Goal: Task Accomplishment & Management: Manage account settings

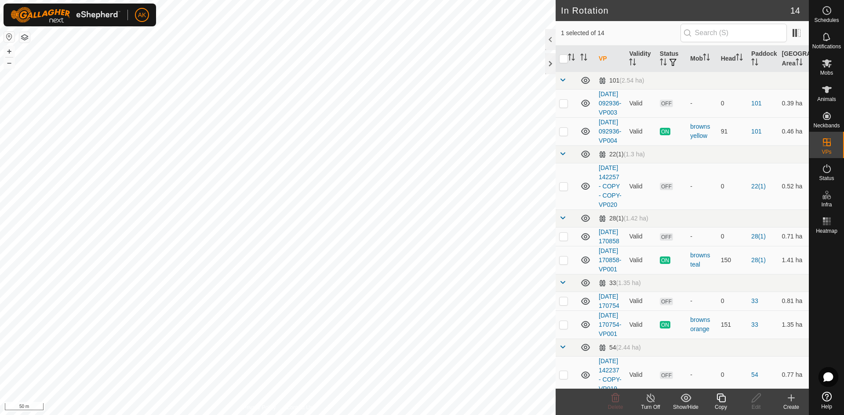
click at [717, 398] on icon at bounding box center [720, 398] width 9 height 9
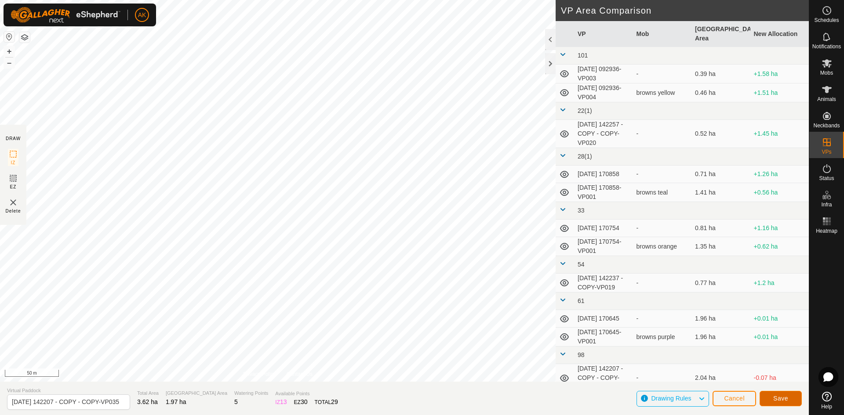
click at [787, 403] on button "Save" at bounding box center [781, 398] width 42 height 15
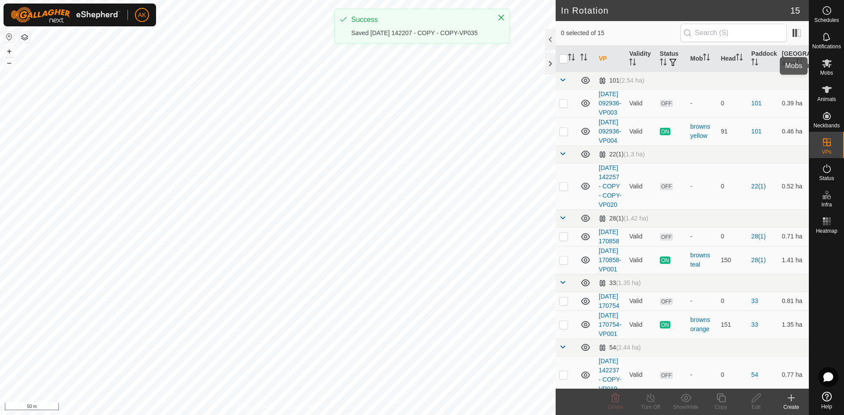
click at [829, 73] on span "Mobs" at bounding box center [826, 72] width 13 height 5
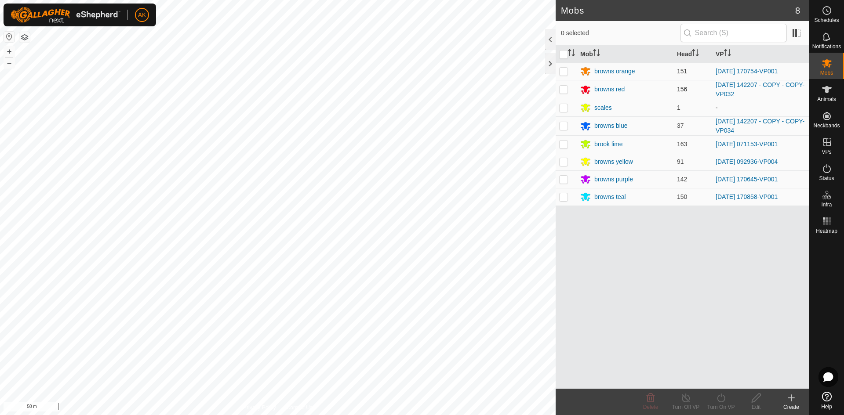
click at [567, 89] on p-checkbox at bounding box center [563, 89] width 9 height 7
checkbox input "true"
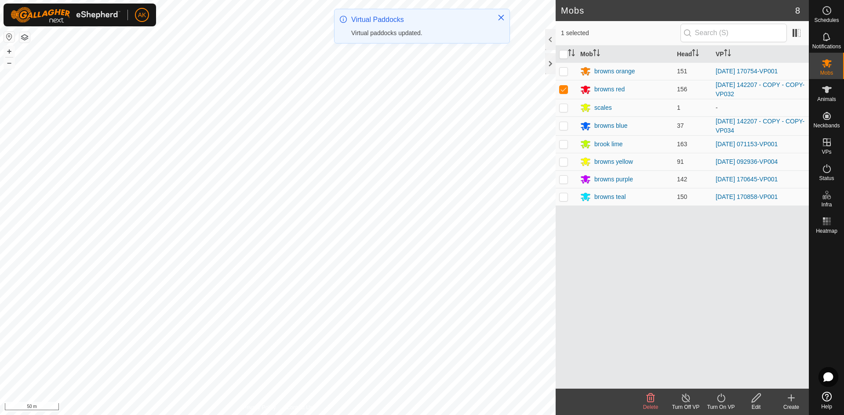
click at [720, 400] on icon at bounding box center [721, 398] width 11 height 11
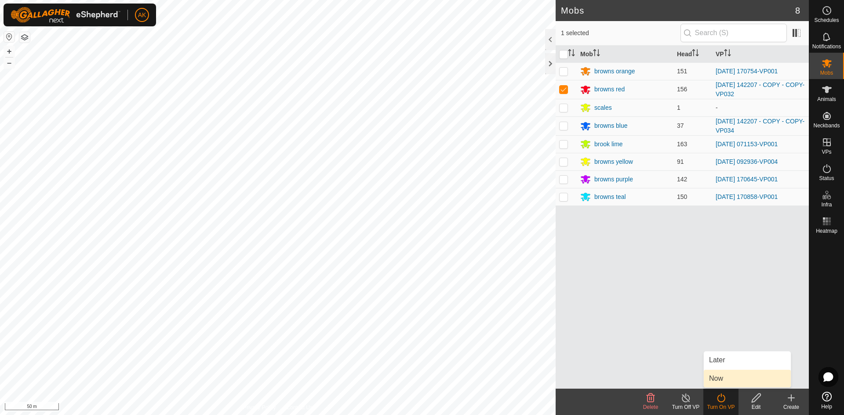
click at [716, 377] on link "Now" at bounding box center [747, 379] width 87 height 18
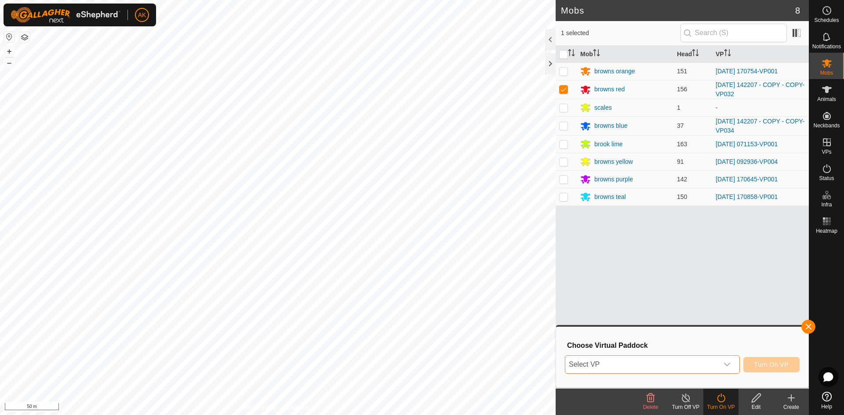
click at [661, 358] on span "Select VP" at bounding box center [641, 365] width 153 height 18
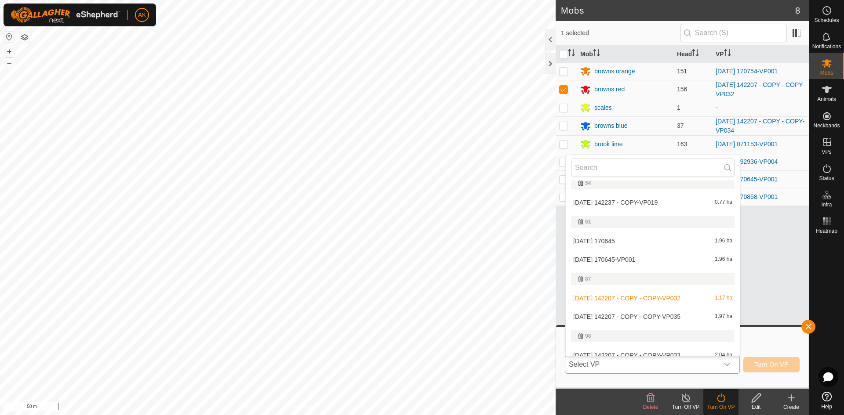
scroll to position [235, 0]
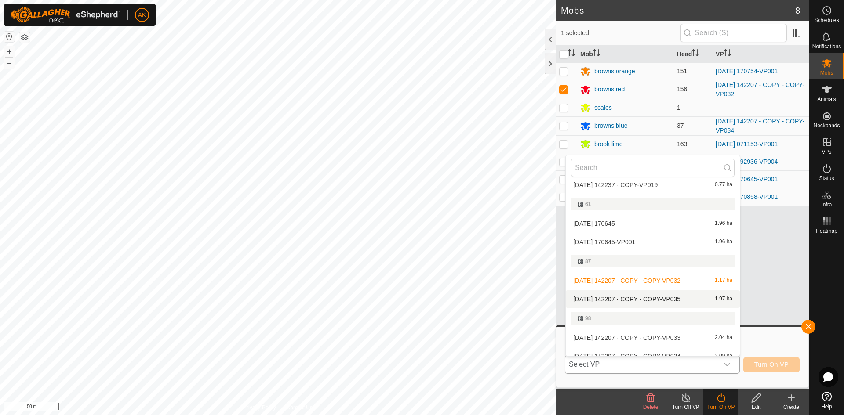
click at [618, 300] on li "[DATE] 142207 - COPY - COPY-VP035 1.97 ha" at bounding box center [653, 300] width 174 height 18
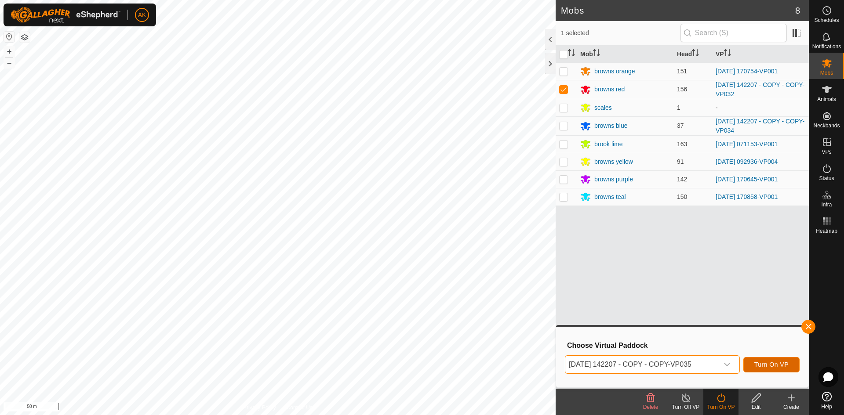
click at [784, 363] on span "Turn On VP" at bounding box center [771, 364] width 34 height 7
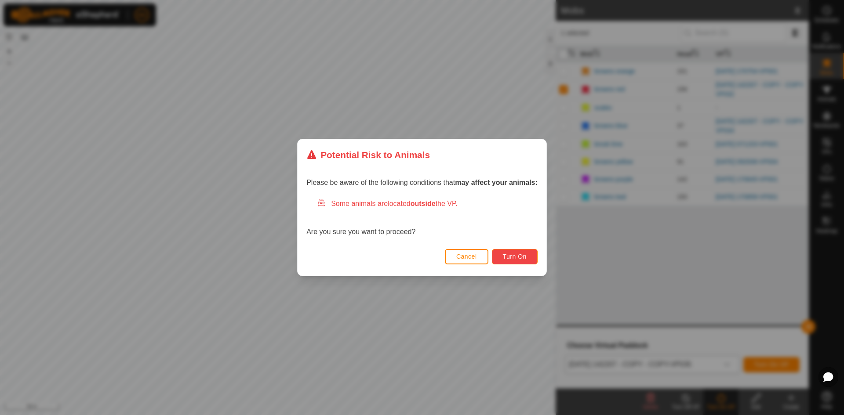
click at [500, 255] on button "Turn On" at bounding box center [515, 256] width 46 height 15
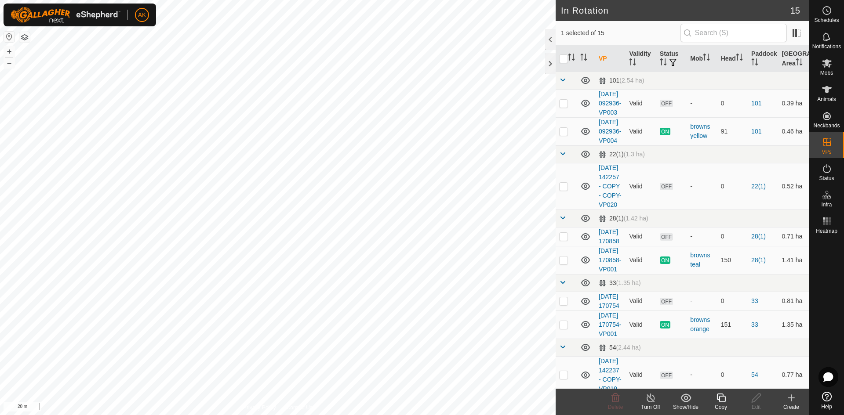
checkbox input "true"
checkbox input "false"
click at [615, 400] on icon at bounding box center [615, 398] width 11 height 11
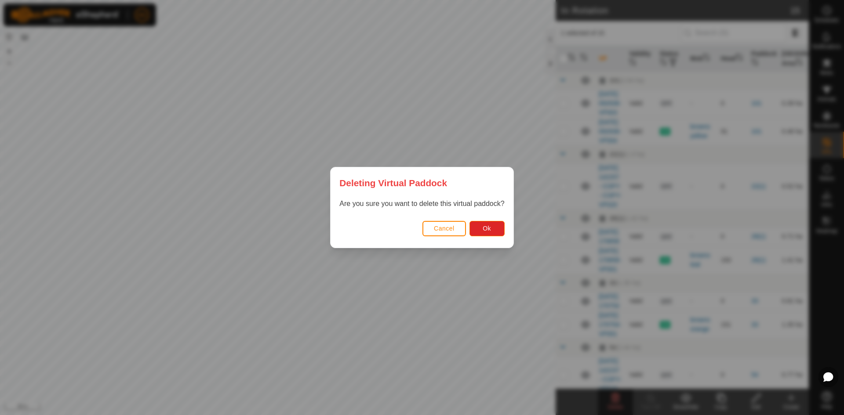
click at [491, 238] on div "Cancel Ok" at bounding box center [422, 233] width 182 height 30
click at [494, 229] on button "Ok" at bounding box center [486, 228] width 35 height 15
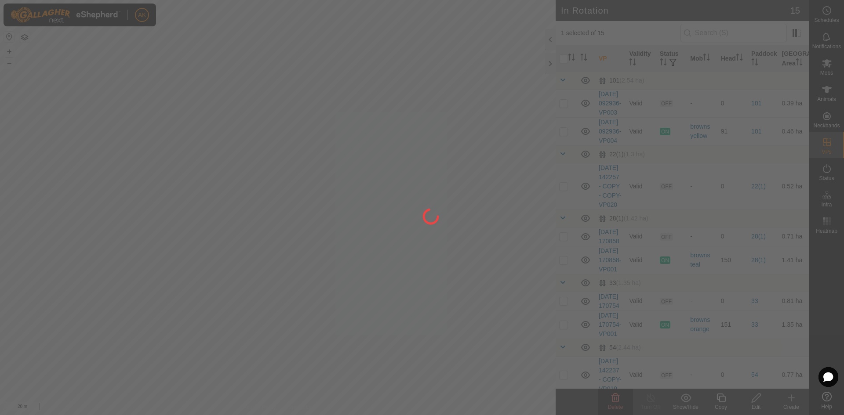
checkbox input "false"
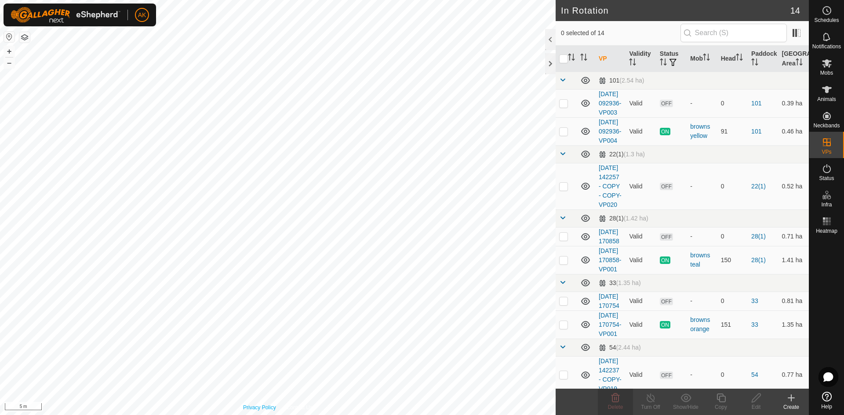
checkbox input "true"
click at [716, 397] on icon at bounding box center [721, 398] width 11 height 11
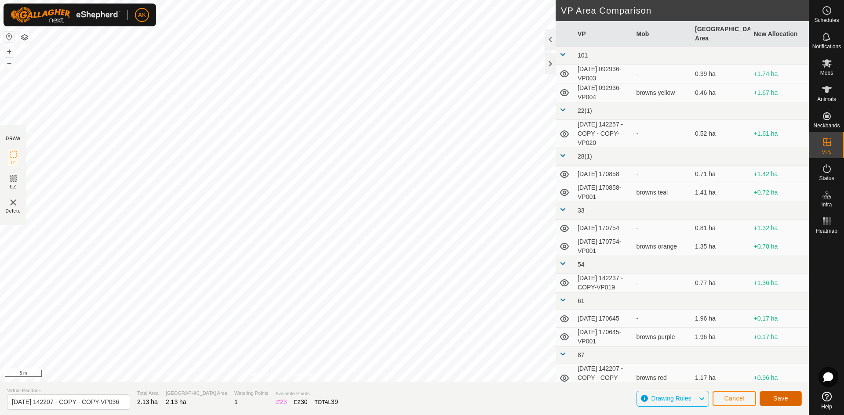
click at [793, 402] on button "Save" at bounding box center [781, 398] width 42 height 15
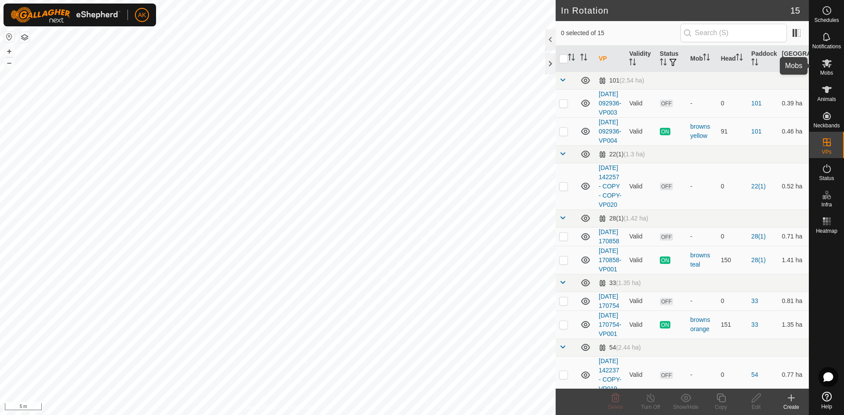
click at [827, 68] on icon at bounding box center [826, 63] width 11 height 11
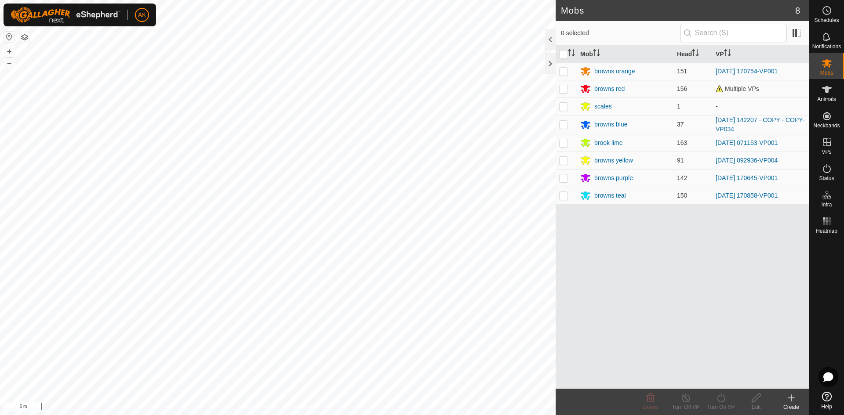
click at [564, 123] on p-checkbox at bounding box center [563, 124] width 9 height 7
checkbox input "true"
click at [720, 401] on icon at bounding box center [721, 398] width 11 height 11
click at [719, 378] on link "Now" at bounding box center [747, 379] width 87 height 18
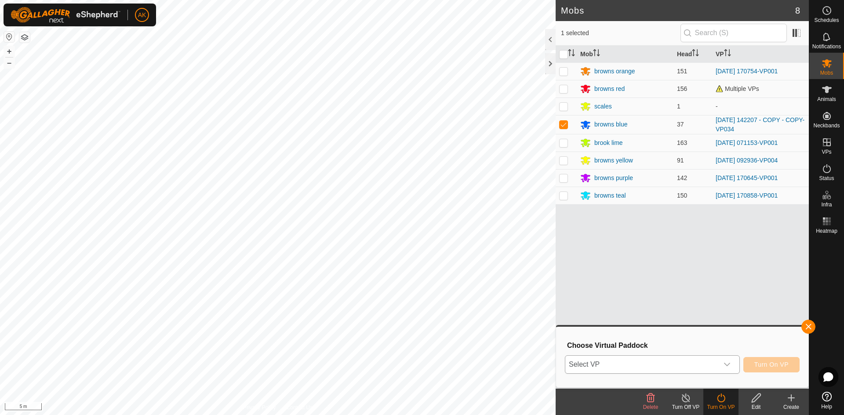
click at [729, 369] on div "dropdown trigger" at bounding box center [727, 365] width 18 height 18
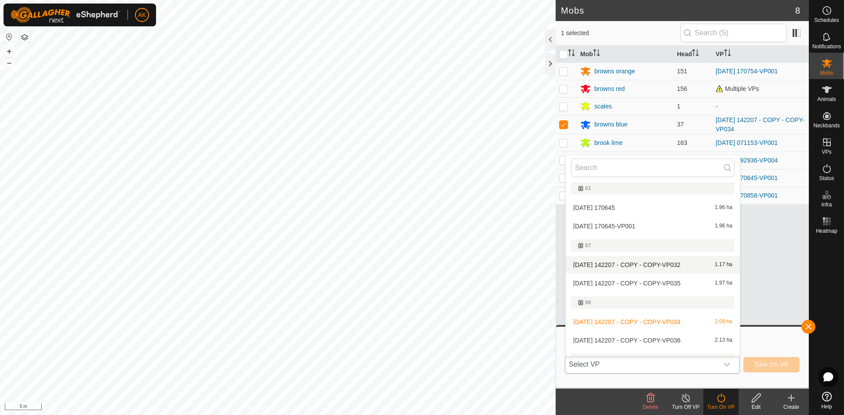
scroll to position [282, 0]
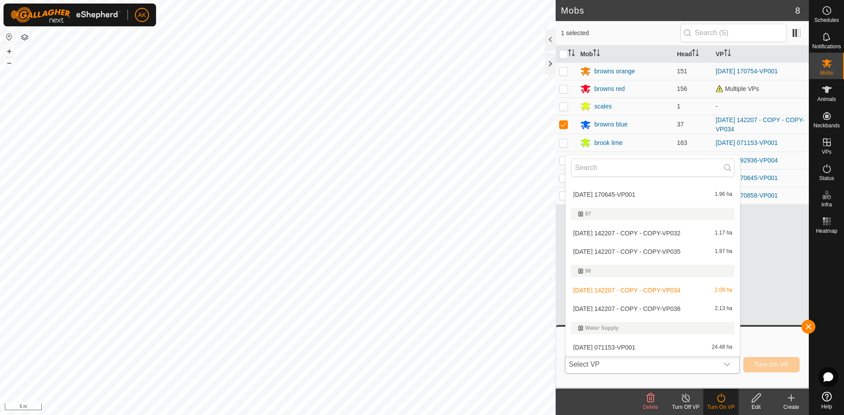
click at [647, 311] on li "[DATE] 142207 - COPY - COPY-VP036 2.13 ha" at bounding box center [653, 309] width 174 height 18
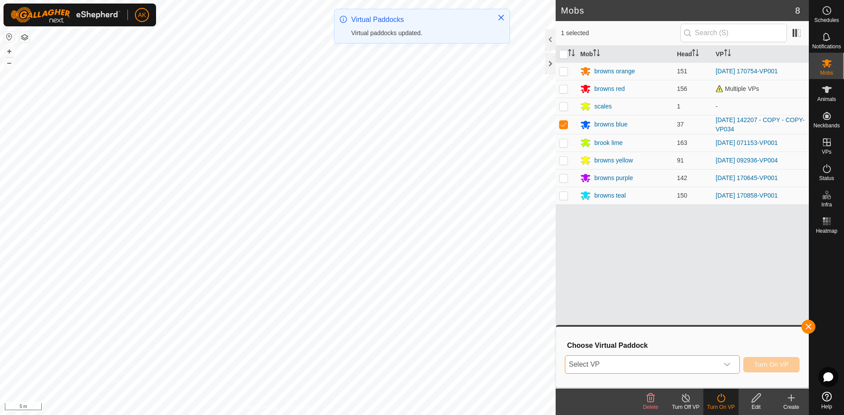
click at [771, 371] on button "Turn On VP" at bounding box center [771, 364] width 56 height 15
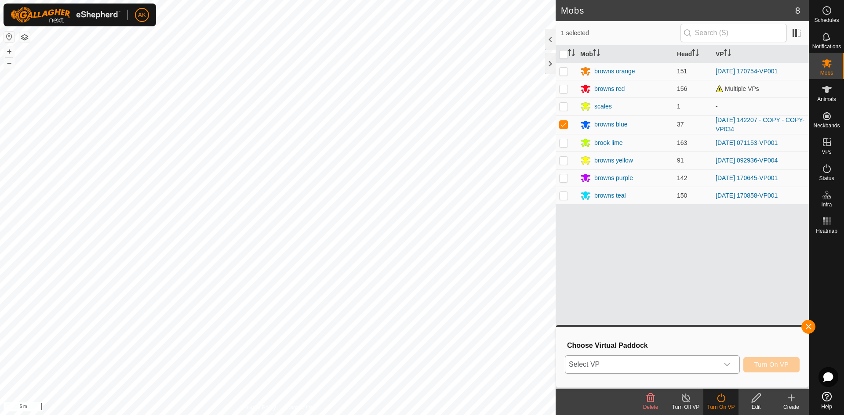
click at [726, 363] on icon "dropdown trigger" at bounding box center [726, 364] width 7 height 7
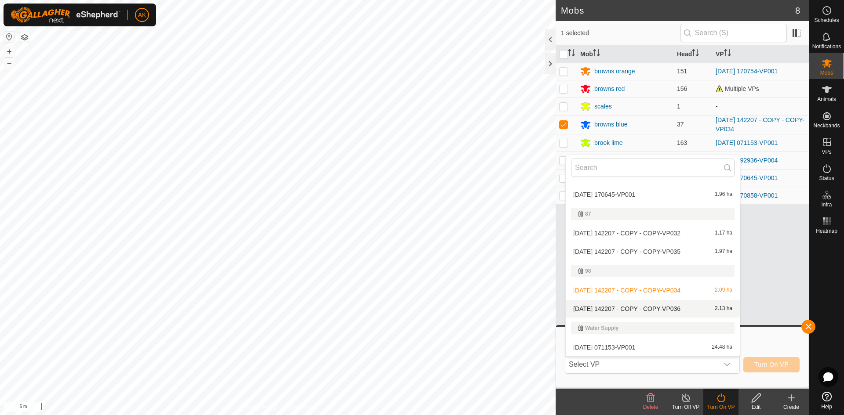
click at [656, 310] on li "[DATE] 142207 - COPY - COPY-VP036 2.13 ha" at bounding box center [653, 309] width 174 height 18
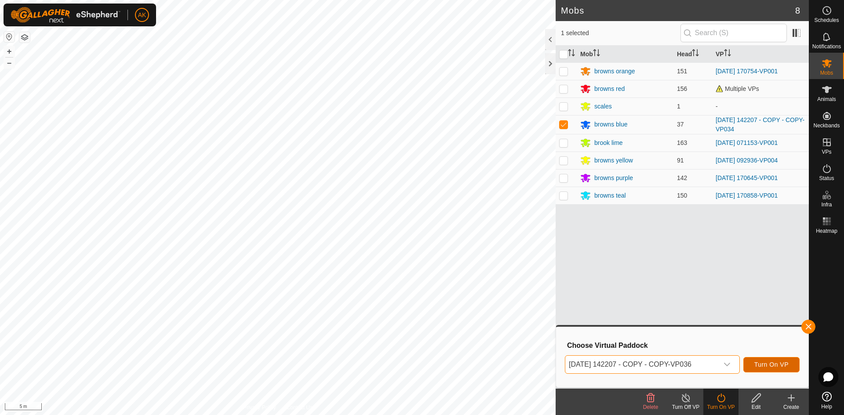
click at [779, 366] on span "Turn On VP" at bounding box center [771, 364] width 34 height 7
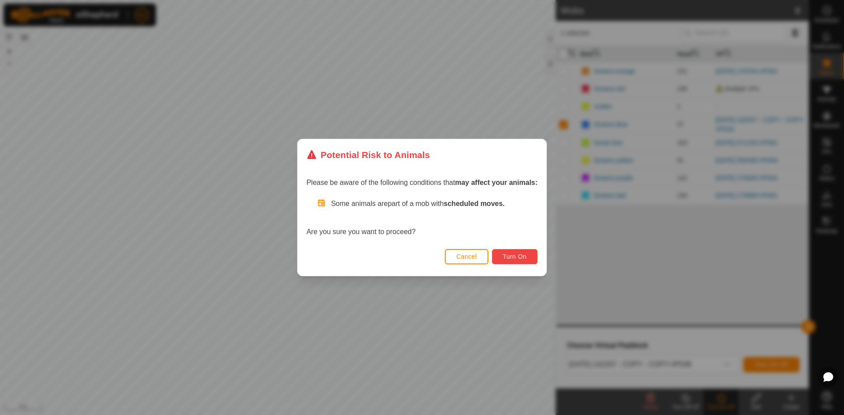
click at [507, 260] on span "Turn On" at bounding box center [515, 256] width 24 height 7
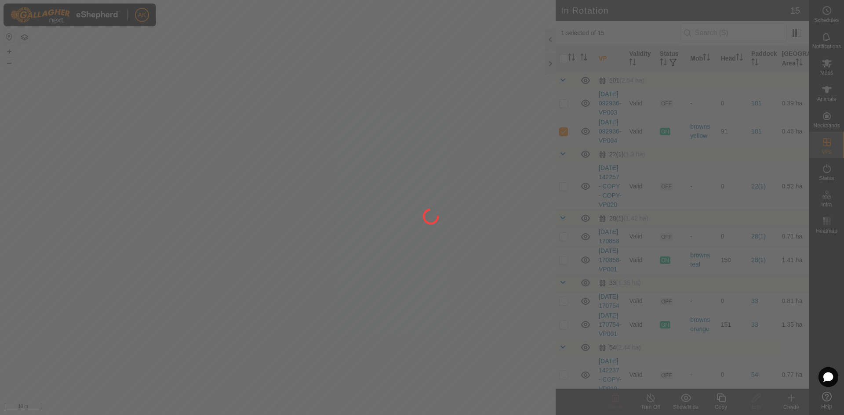
click at [246, 248] on div at bounding box center [422, 207] width 844 height 415
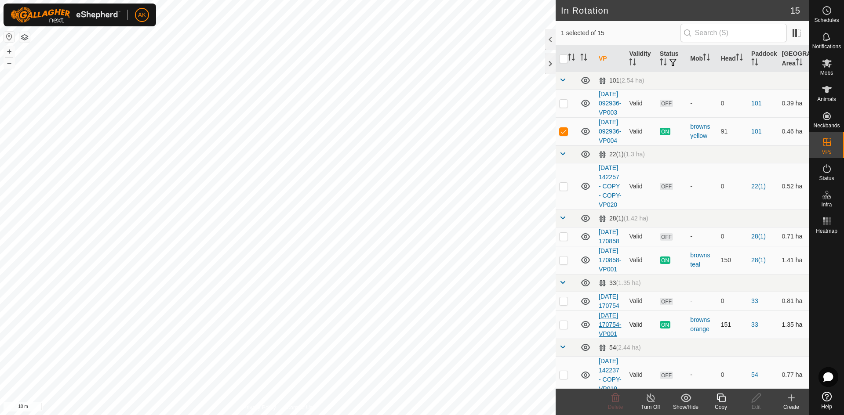
checkbox input "true"
checkbox input "false"
click at [615, 400] on icon at bounding box center [615, 398] width 8 height 9
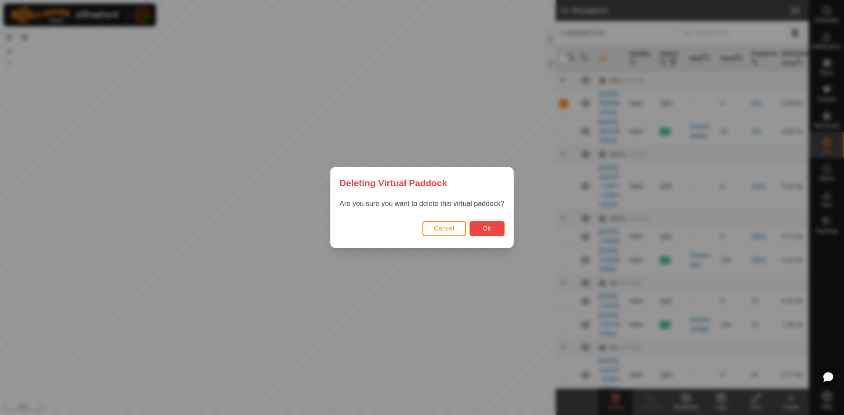
click at [479, 230] on button "Ok" at bounding box center [486, 228] width 35 height 15
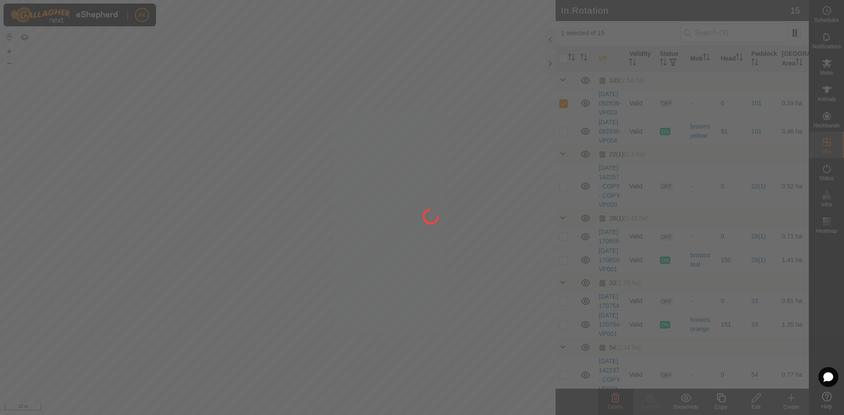
checkbox input "false"
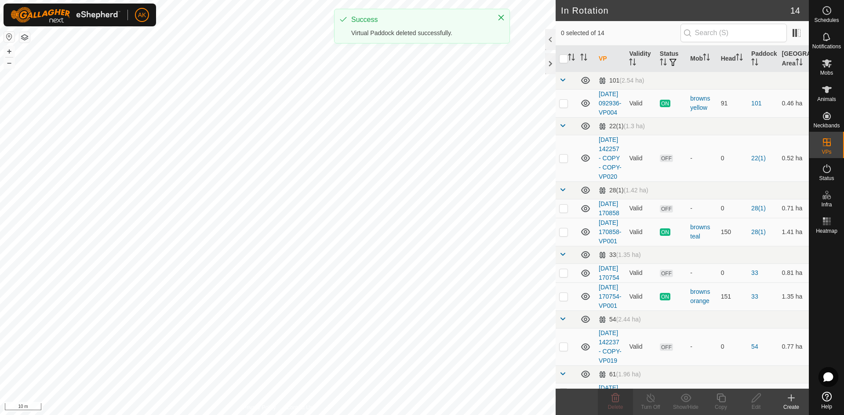
checkbox input "true"
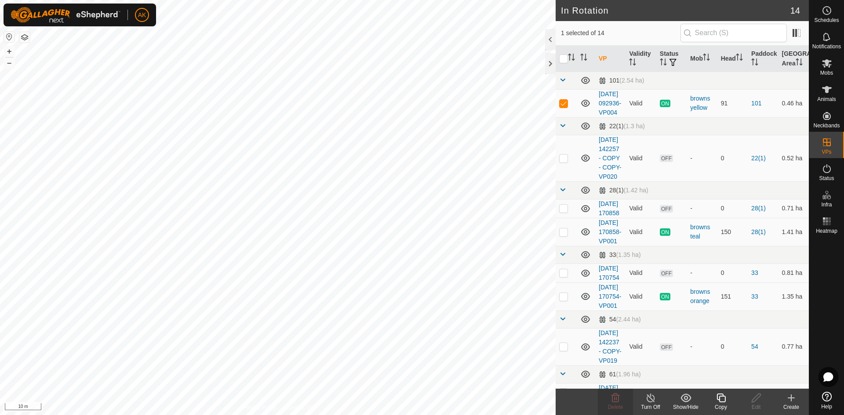
click at [719, 395] on icon at bounding box center [720, 398] width 9 height 9
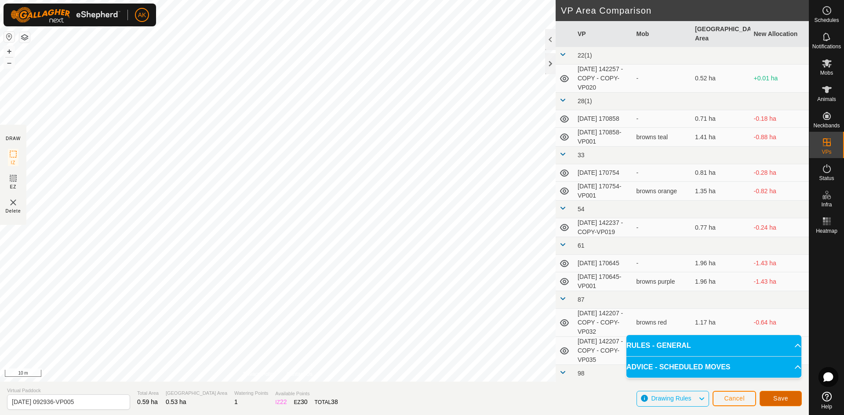
click at [788, 401] on span "Save" at bounding box center [780, 398] width 15 height 7
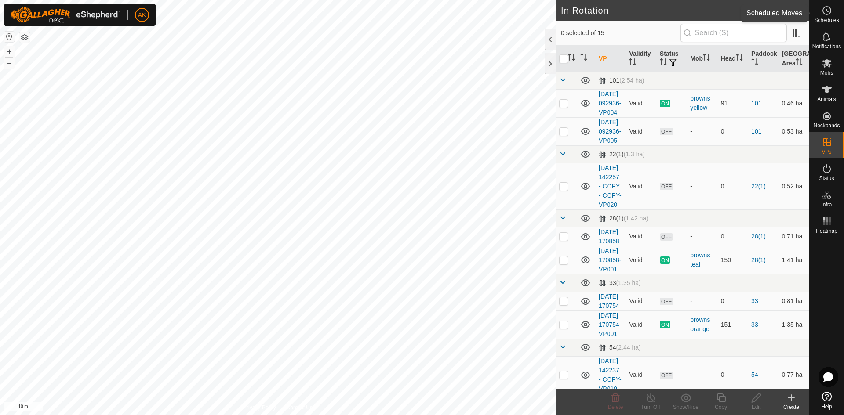
click at [826, 13] on icon at bounding box center [826, 10] width 11 height 11
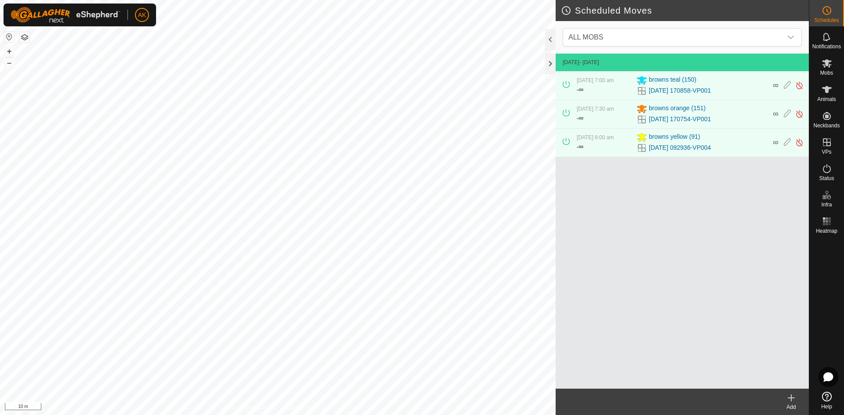
click at [791, 398] on icon at bounding box center [791, 398] width 6 height 0
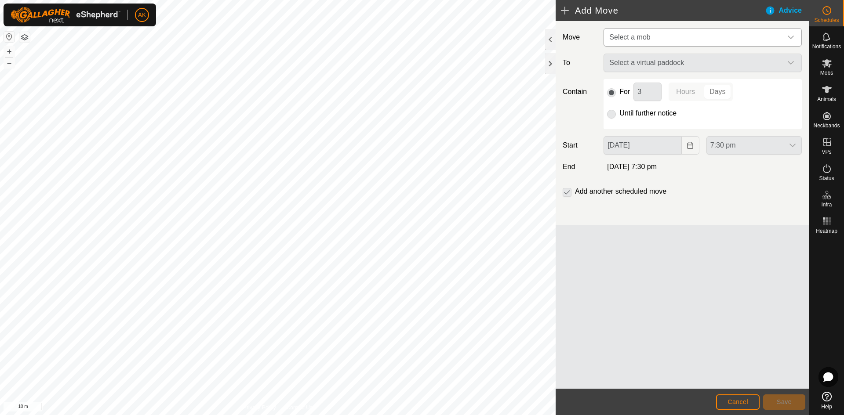
click at [672, 40] on span "Select a mob" at bounding box center [694, 38] width 176 height 18
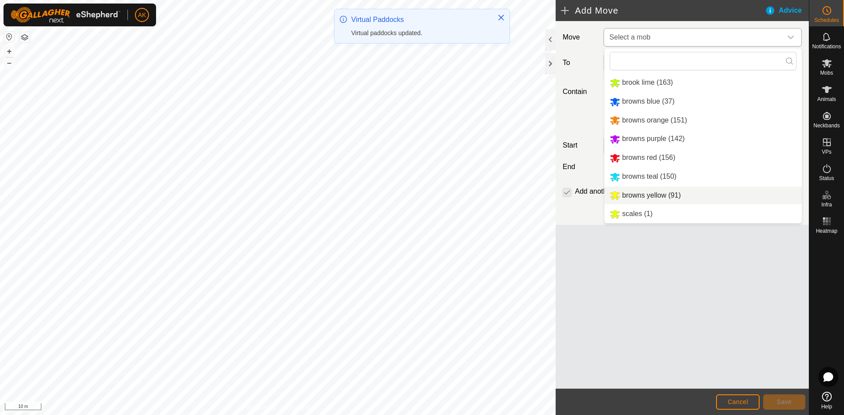
click at [647, 195] on li "browns yellow (91)" at bounding box center [702, 196] width 197 height 18
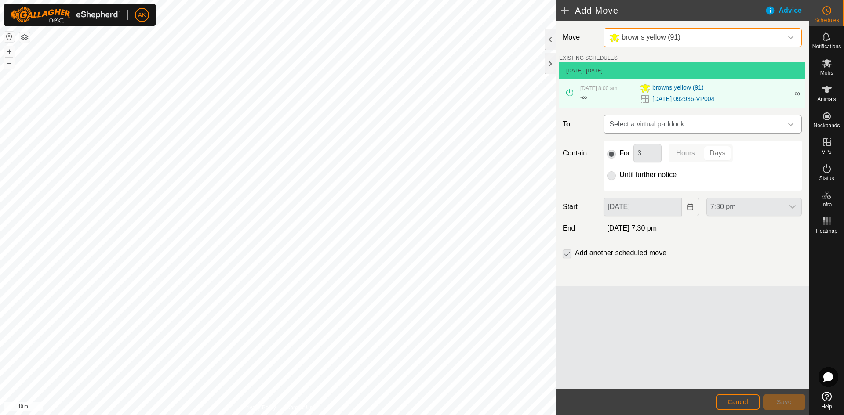
click at [646, 122] on span "Select a virtual paddock" at bounding box center [694, 125] width 176 height 18
click at [647, 185] on li "[DATE] 092936-VP005 0.53 ha" at bounding box center [702, 187] width 187 height 13
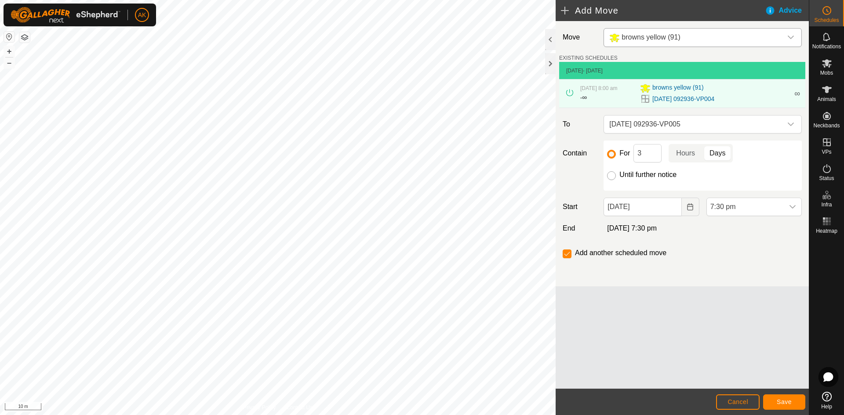
click at [611, 177] on input "Until further notice" at bounding box center [611, 175] width 9 height 9
radio input "true"
checkbox input "false"
click at [687, 206] on icon "Choose Date" at bounding box center [690, 207] width 7 height 7
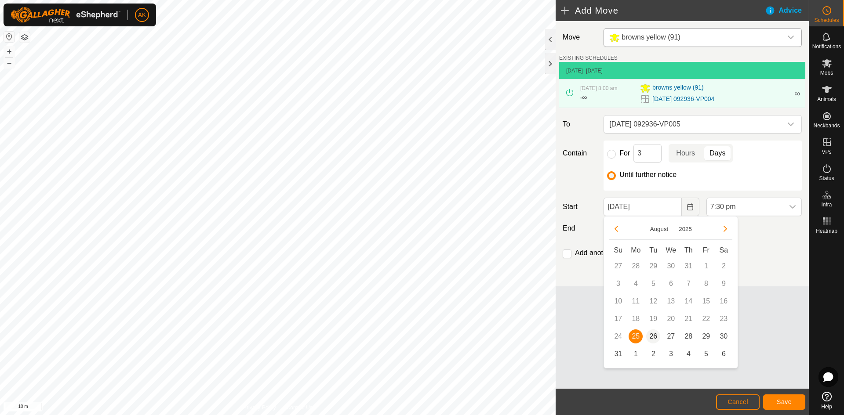
click at [650, 334] on span "26" at bounding box center [653, 337] width 14 height 14
type input "[DATE]"
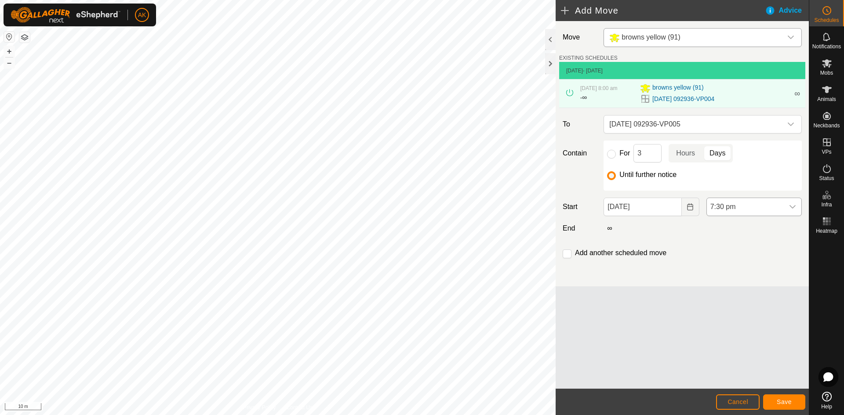
click at [741, 208] on span "7:30 pm" at bounding box center [745, 207] width 77 height 18
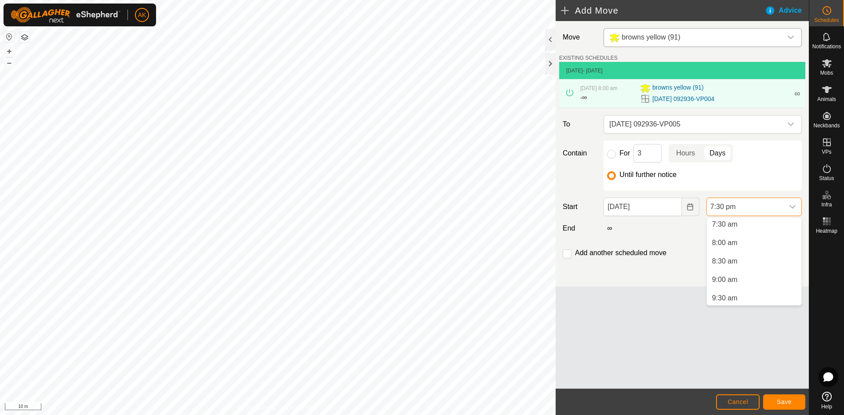
scroll to position [294, 0]
click at [726, 229] on li "8:00 am" at bounding box center [754, 227] width 94 height 18
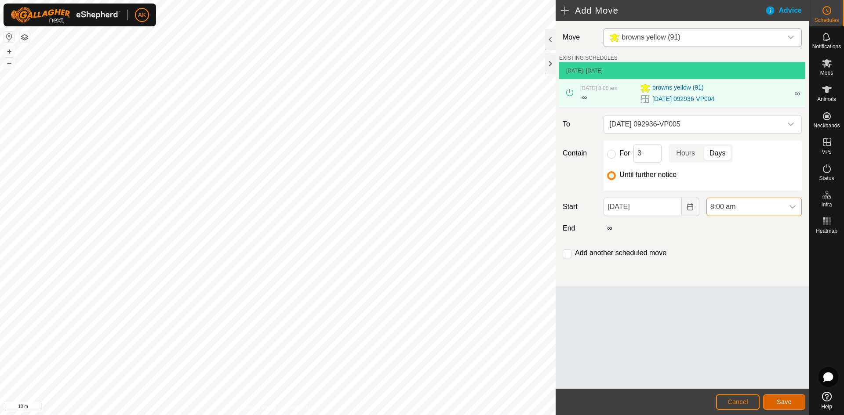
click at [789, 407] on button "Save" at bounding box center [784, 402] width 42 height 15
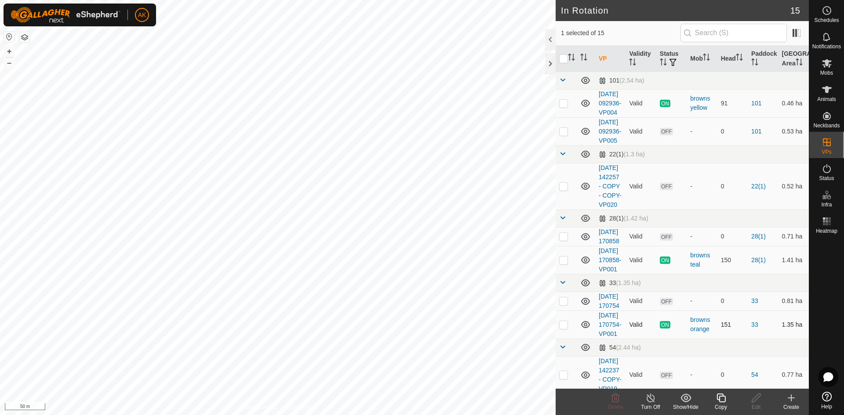
checkbox input "true"
checkbox input "false"
click at [610, 397] on icon at bounding box center [615, 398] width 11 height 11
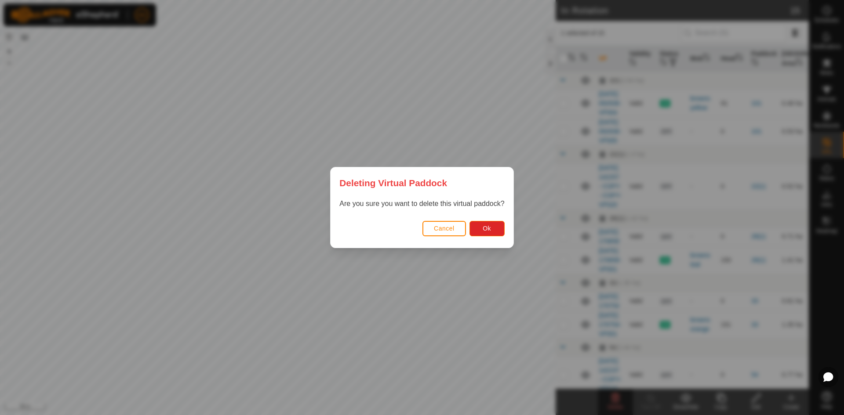
click at [487, 236] on div "Cancel Ok" at bounding box center [422, 233] width 182 height 30
click at [479, 225] on button "Ok" at bounding box center [486, 228] width 35 height 15
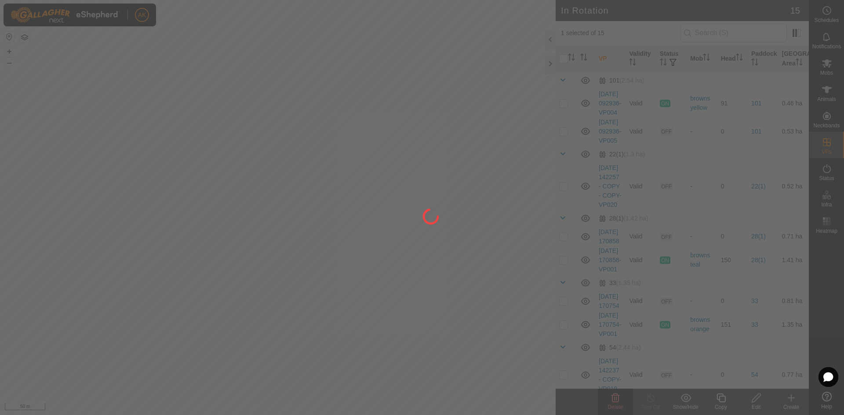
checkbox input "false"
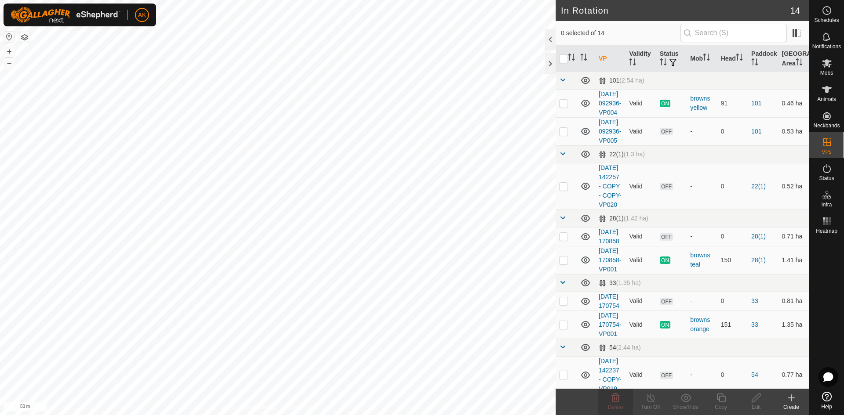
checkbox input "true"
checkbox input "false"
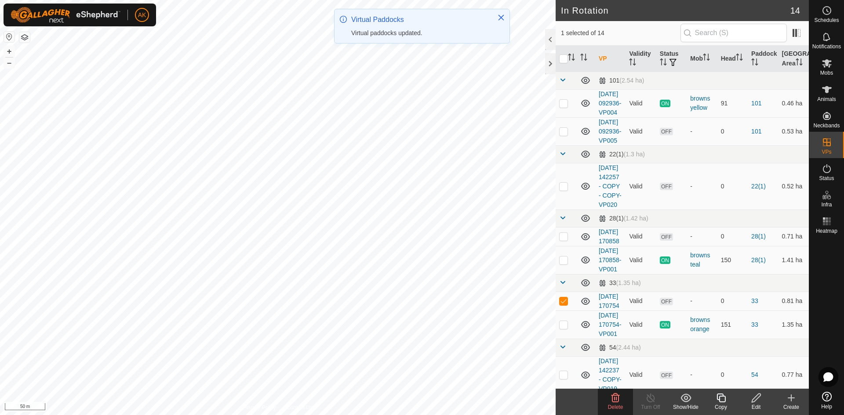
click at [614, 401] on icon at bounding box center [615, 398] width 11 height 11
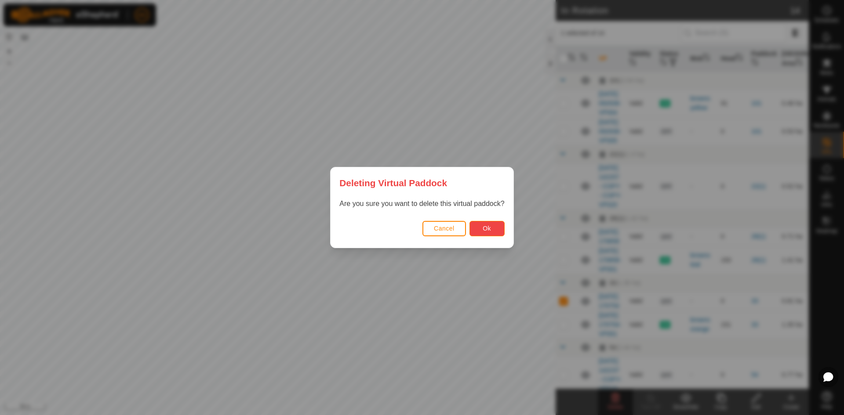
click at [485, 231] on span "Ok" at bounding box center [487, 228] width 8 height 7
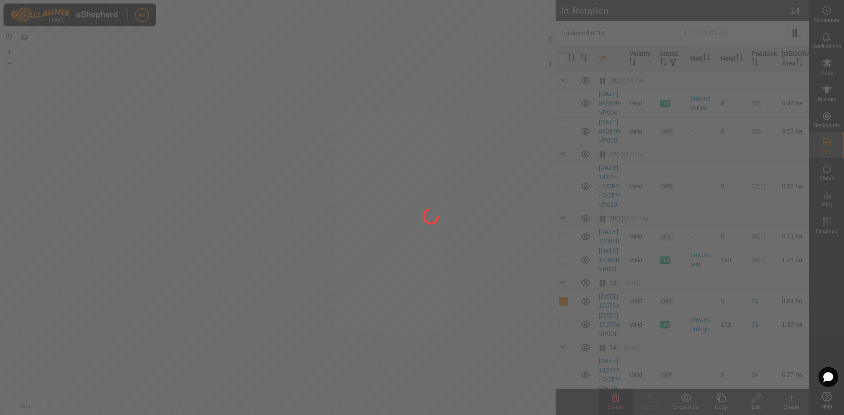
checkbox input "false"
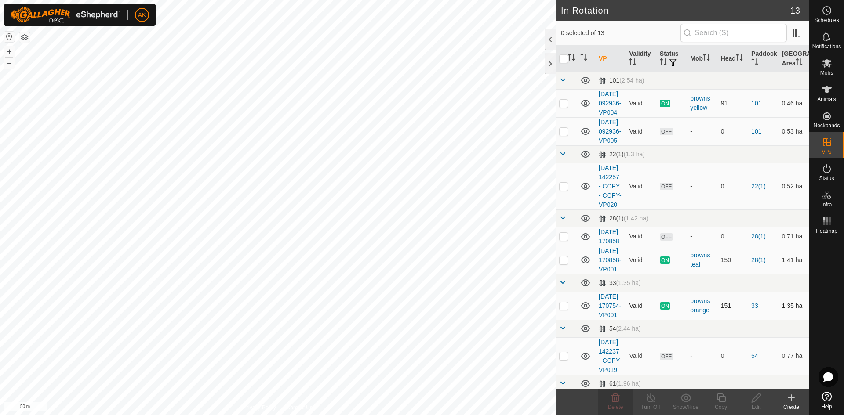
checkbox input "true"
click at [721, 403] on icon at bounding box center [720, 398] width 9 height 9
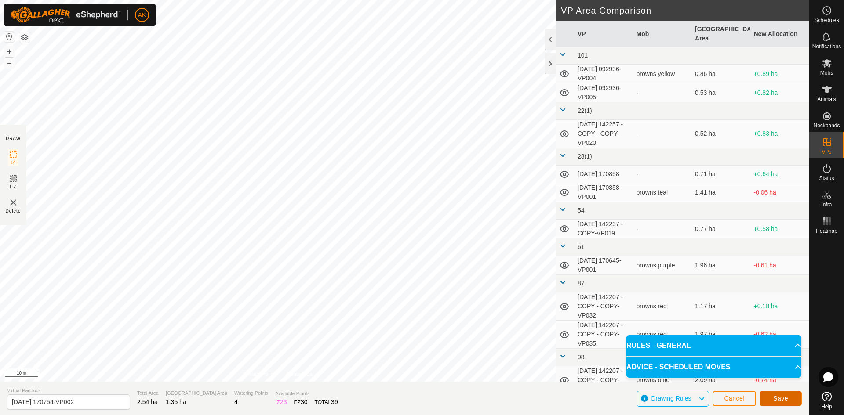
click at [782, 400] on span "Save" at bounding box center [780, 398] width 15 height 7
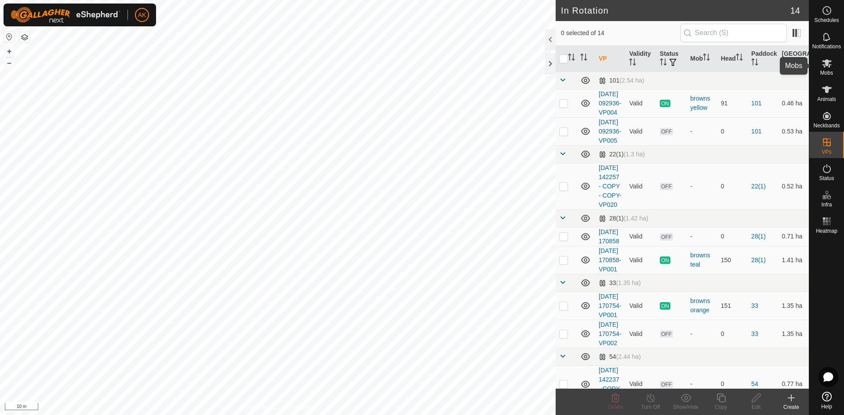
click at [824, 71] on span "Mobs" at bounding box center [826, 72] width 13 height 5
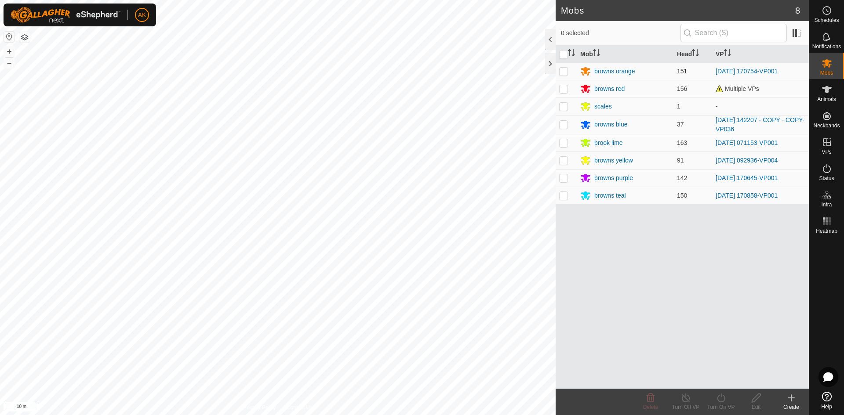
click at [566, 73] on p-checkbox at bounding box center [563, 71] width 9 height 7
checkbox input "true"
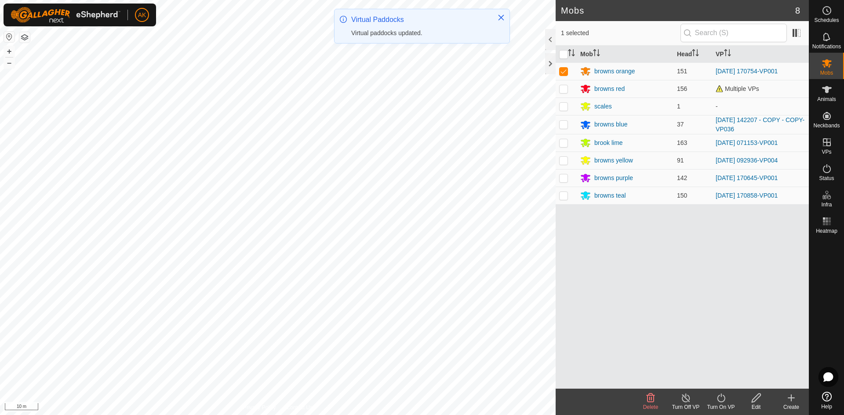
click at [719, 398] on icon at bounding box center [721, 398] width 11 height 11
click at [720, 381] on link "Now" at bounding box center [747, 379] width 87 height 18
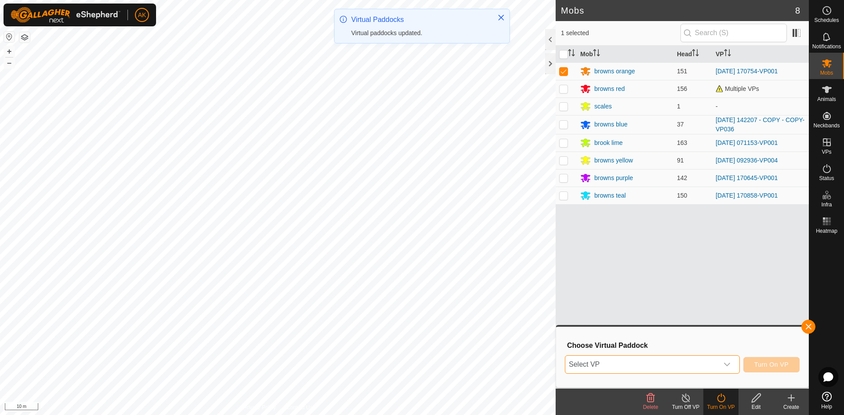
click at [703, 366] on span "Select VP" at bounding box center [641, 365] width 153 height 18
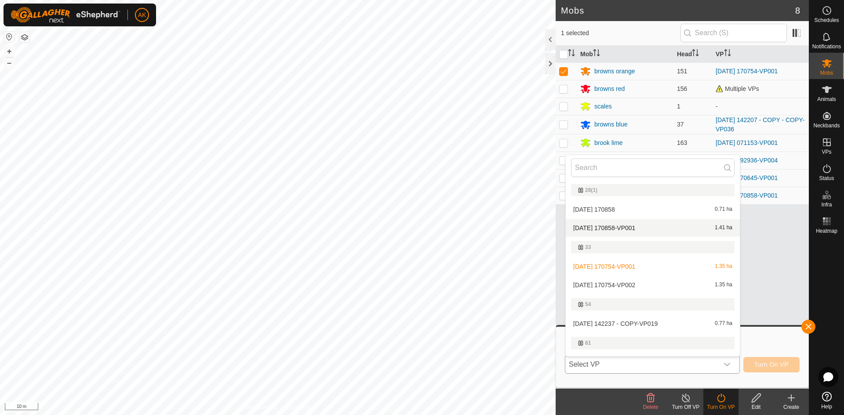
scroll to position [103, 0]
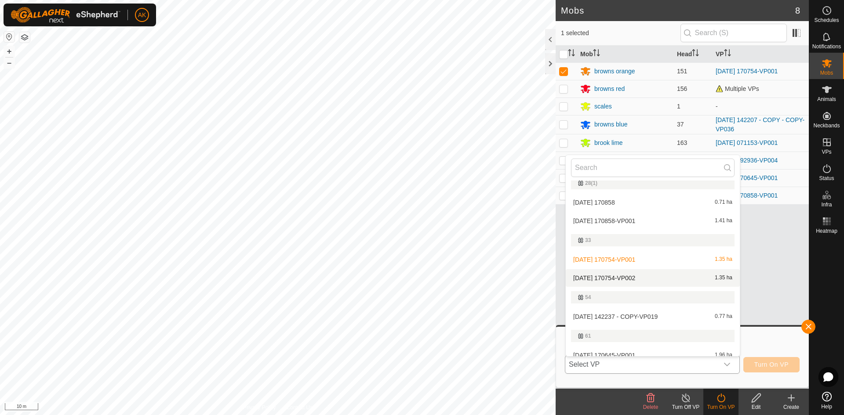
click at [623, 277] on li "[DATE] 170754-VP002 1.35 ha" at bounding box center [653, 278] width 174 height 18
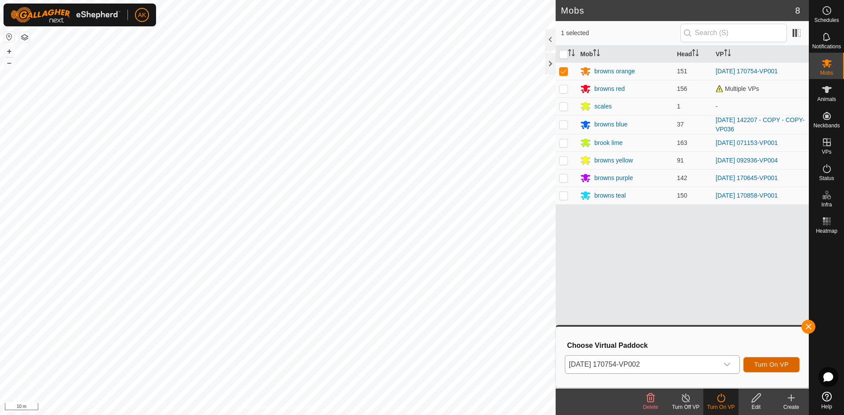
click at [772, 366] on span "Turn On VP" at bounding box center [771, 364] width 34 height 7
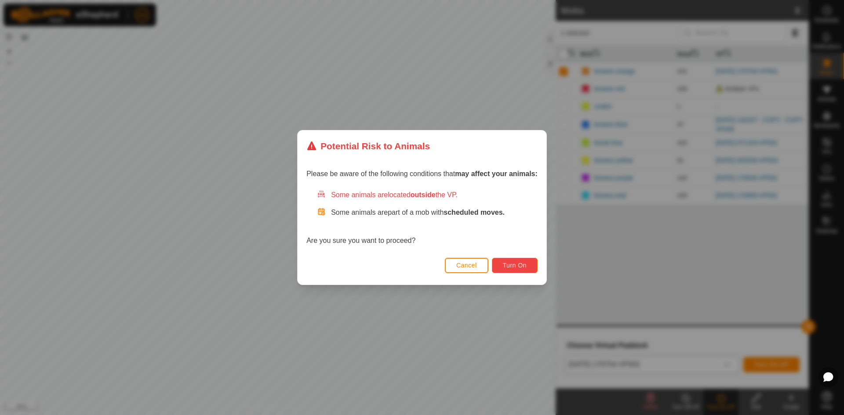
click at [503, 268] on span "Turn On" at bounding box center [515, 265] width 24 height 7
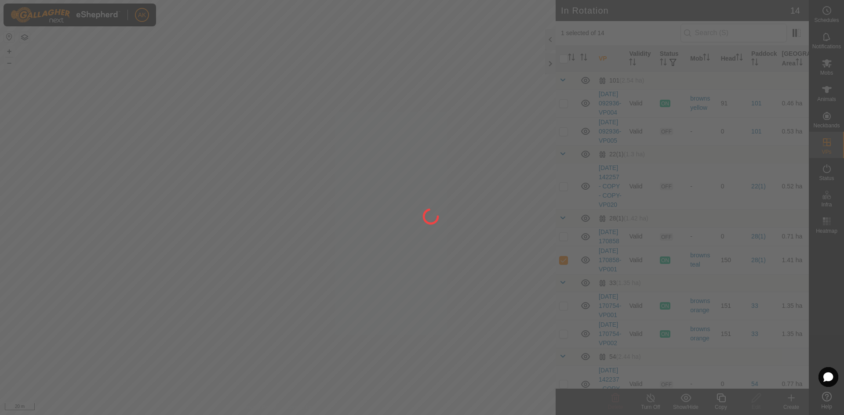
click at [293, 207] on div at bounding box center [422, 207] width 844 height 415
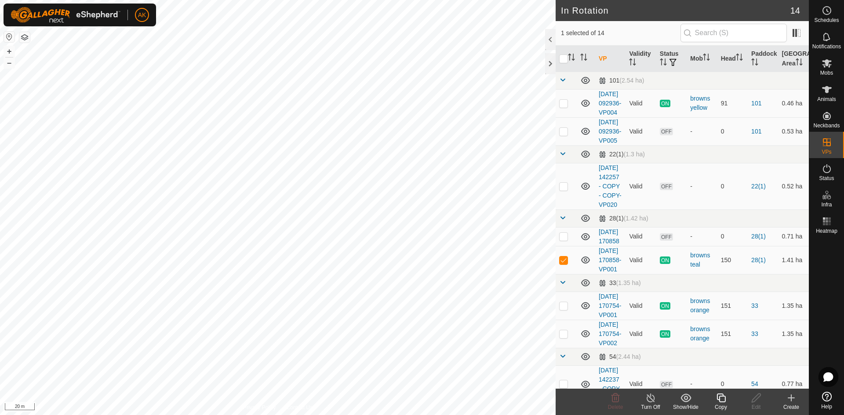
checkbox input "true"
checkbox input "false"
click at [611, 399] on icon at bounding box center [615, 398] width 11 height 11
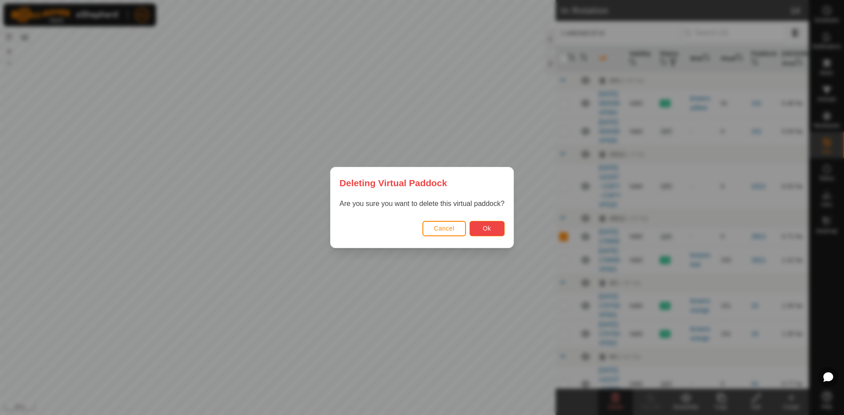
click at [496, 230] on button "Ok" at bounding box center [486, 228] width 35 height 15
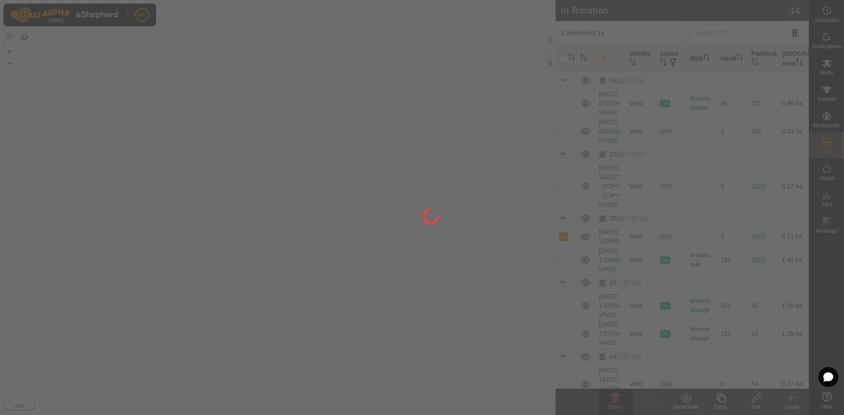
checkbox input "false"
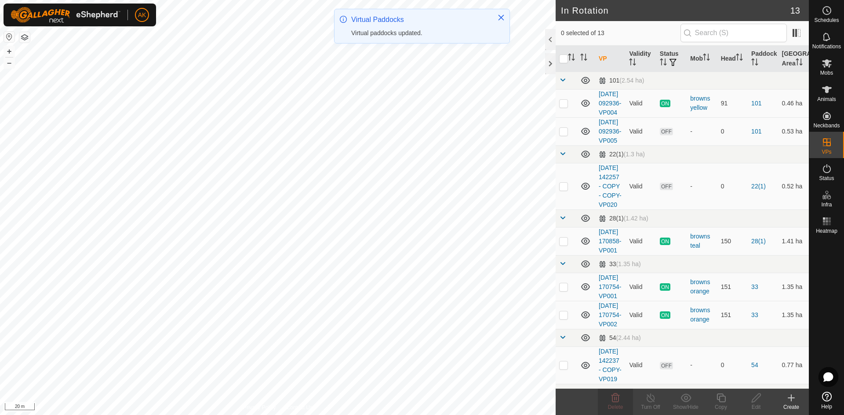
checkbox input "true"
click at [722, 398] on icon at bounding box center [721, 398] width 11 height 11
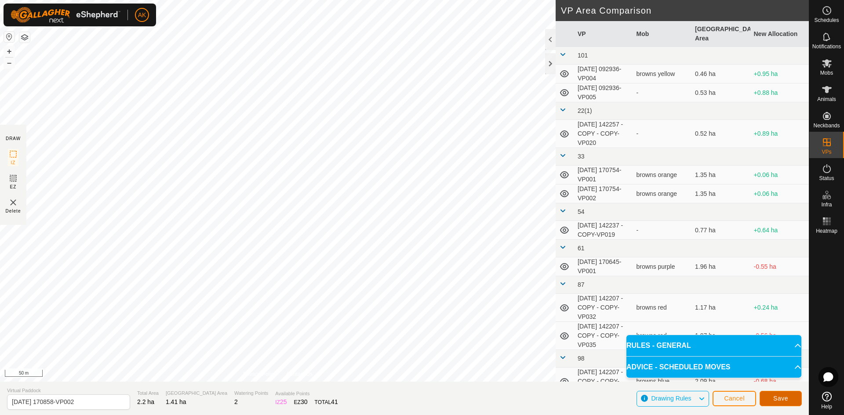
click at [784, 402] on button "Save" at bounding box center [781, 398] width 42 height 15
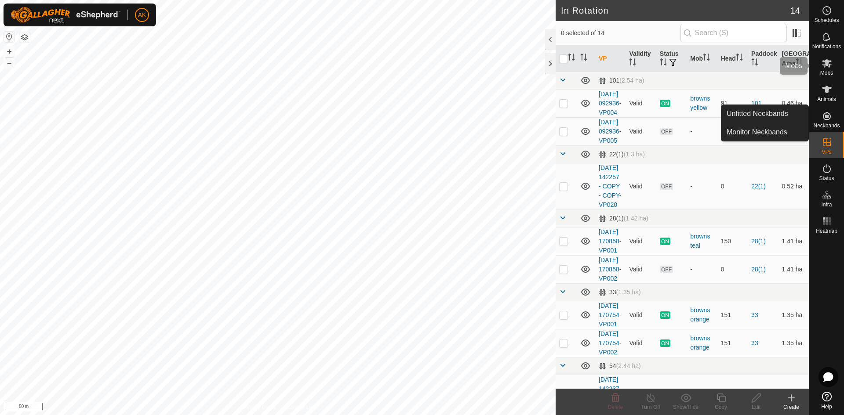
click at [823, 67] on icon at bounding box center [826, 63] width 11 height 11
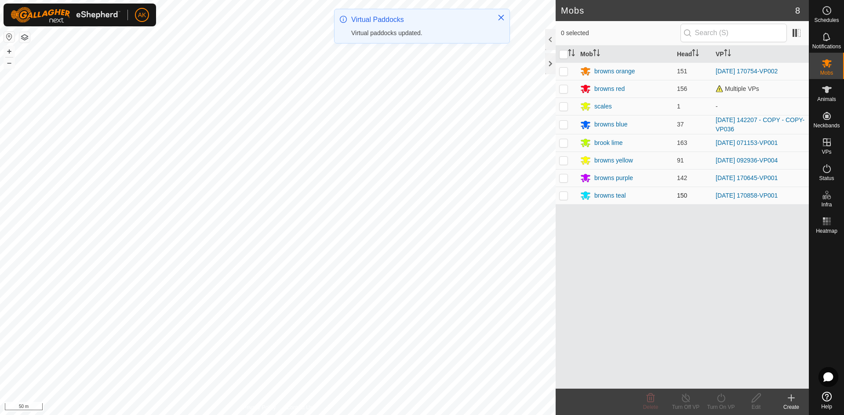
click at [567, 200] on td at bounding box center [566, 196] width 21 height 18
checkbox input "true"
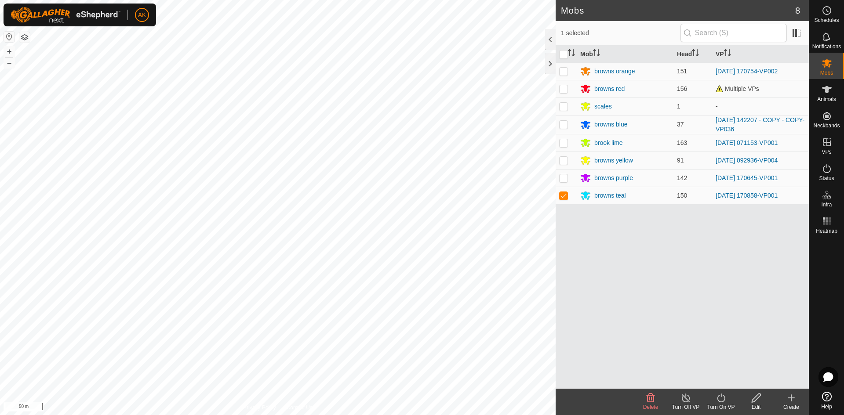
click at [719, 397] on icon at bounding box center [721, 398] width 11 height 11
click at [720, 380] on link "Now" at bounding box center [747, 379] width 87 height 18
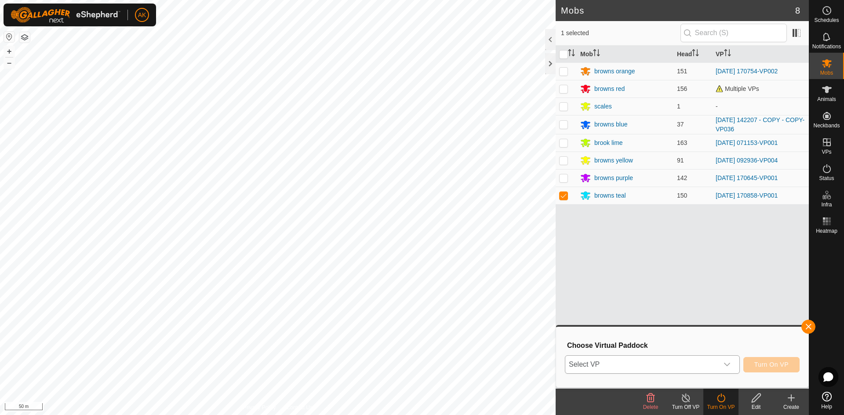
click at [622, 367] on span "Select VP" at bounding box center [641, 365] width 153 height 18
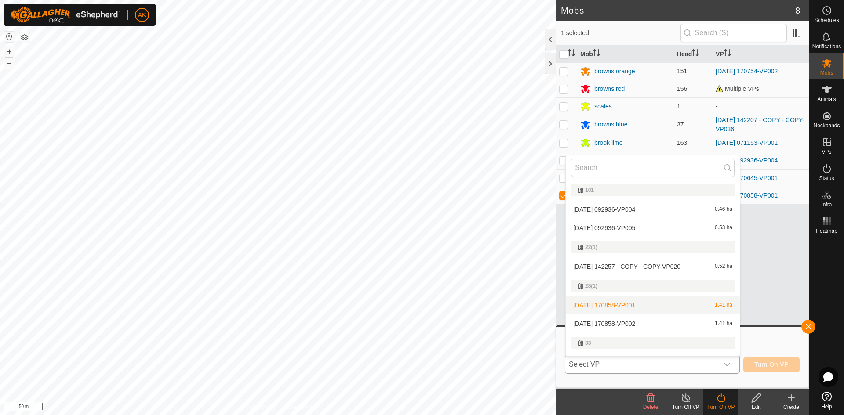
scroll to position [15, 0]
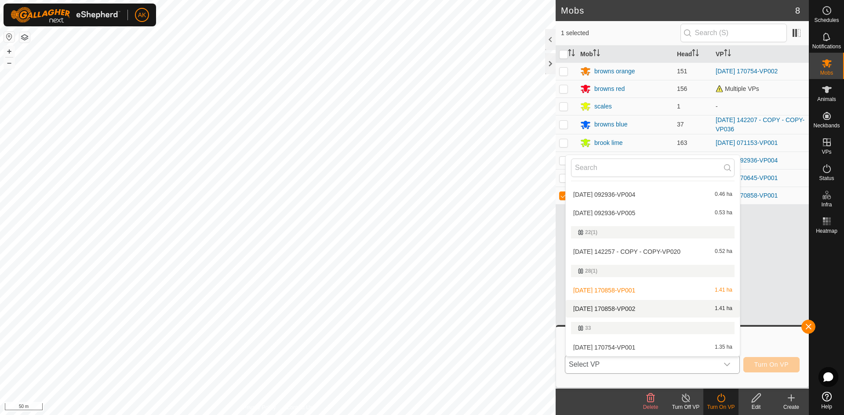
click at [611, 308] on li "[DATE] 170858-VP002 1.41 ha" at bounding box center [653, 309] width 174 height 18
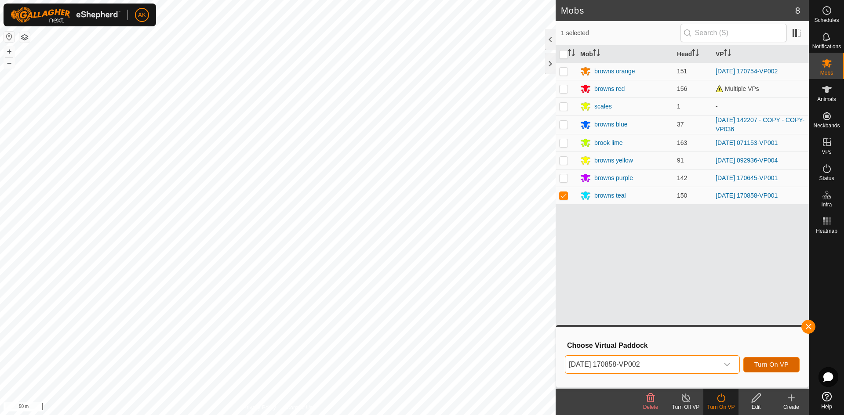
click at [768, 366] on span "Turn On VP" at bounding box center [771, 364] width 34 height 7
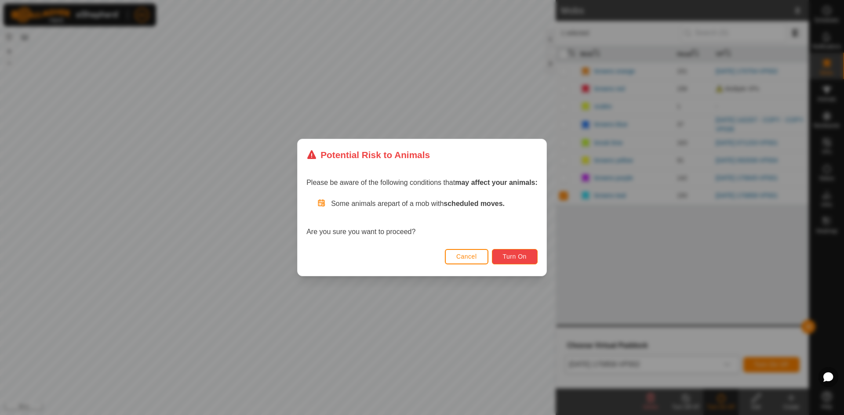
click at [521, 253] on span "Turn On" at bounding box center [515, 256] width 24 height 7
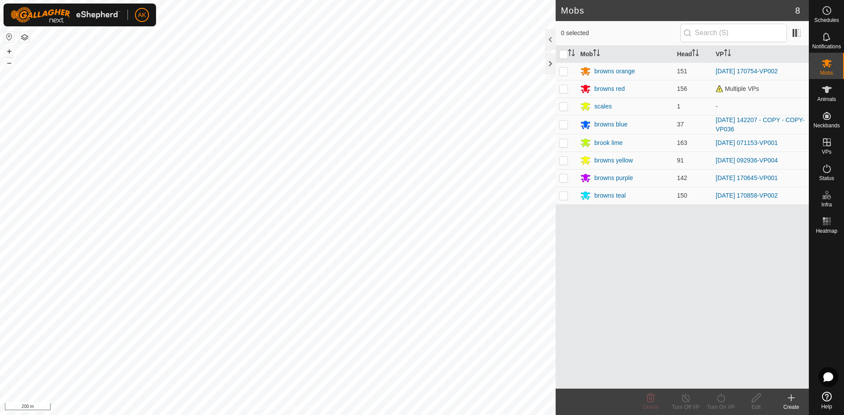
click at [570, 298] on div "Mobs 8 0 selected Mob Head VP browns orange 151 [DATE] 170754-VP002 browns red …" at bounding box center [404, 207] width 809 height 415
